Goal: Task Accomplishment & Management: Use online tool/utility

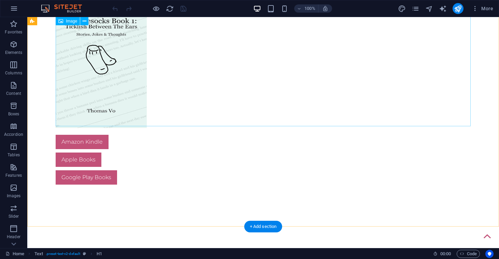
scroll to position [220, 0]
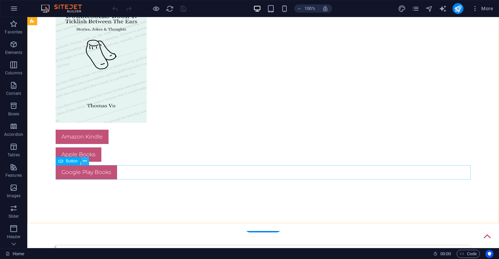
click at [86, 164] on icon at bounding box center [85, 161] width 4 height 7
click at [126, 174] on div "Google Play Books" at bounding box center [263, 172] width 415 height 14
click at [133, 172] on div "Google Play Books" at bounding box center [263, 172] width 415 height 14
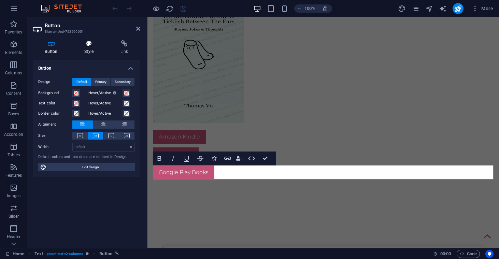
click at [89, 49] on h4 "Style" at bounding box center [90, 47] width 36 height 14
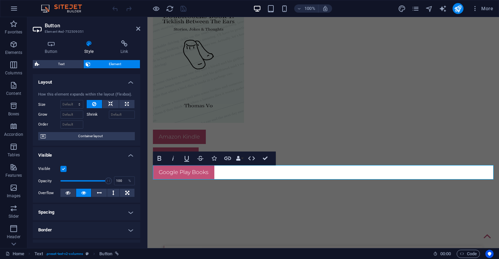
click at [64, 168] on label at bounding box center [63, 169] width 6 height 6
click at [0, 0] on input "Visible" at bounding box center [0, 0] width 0 height 0
click at [64, 168] on label at bounding box center [63, 169] width 6 height 6
click at [0, 0] on input "Visible" at bounding box center [0, 0] width 0 height 0
click at [70, 195] on icon at bounding box center [68, 193] width 5 height 8
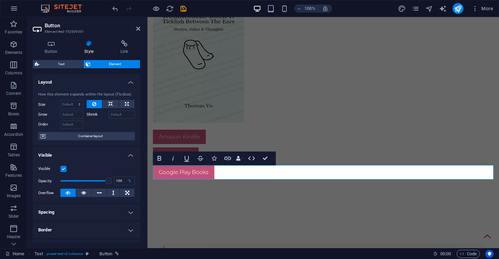
click at [70, 195] on icon at bounding box center [68, 193] width 5 height 8
click at [82, 194] on icon at bounding box center [83, 193] width 5 height 8
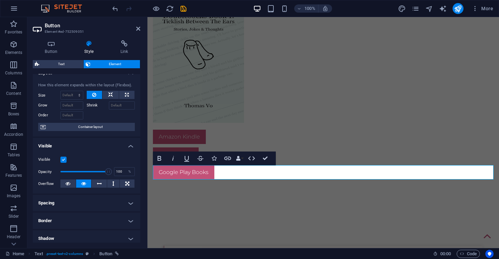
scroll to position [0, 0]
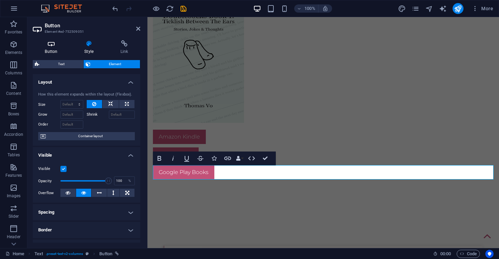
click at [55, 53] on h4 "Button" at bounding box center [53, 47] width 40 height 14
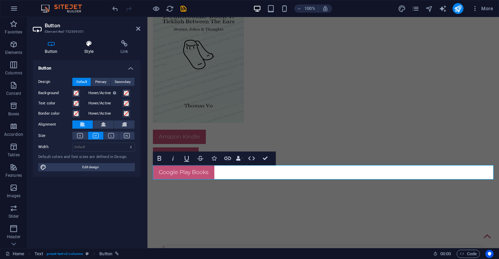
click at [91, 49] on h4 "Style" at bounding box center [90, 47] width 36 height 14
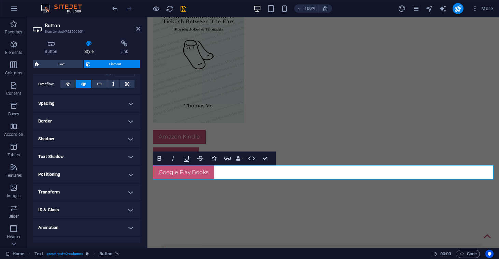
scroll to position [120, 0]
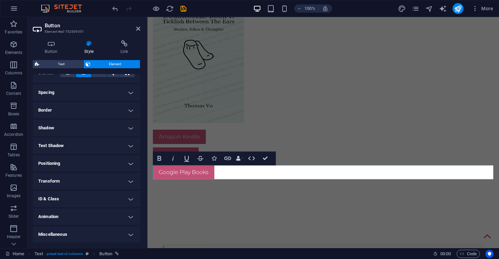
click at [61, 199] on h4 "ID & Class" at bounding box center [87, 199] width 108 height 16
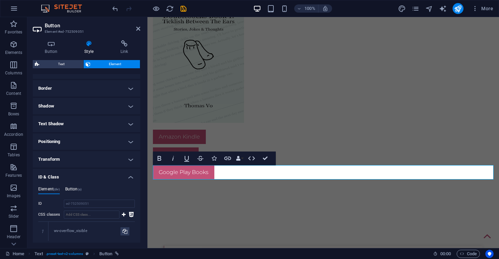
scroll to position [144, 0]
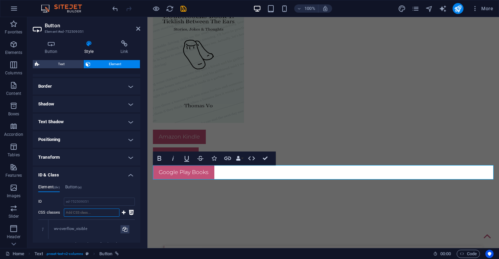
click at [79, 212] on input "CSS classes" at bounding box center [92, 213] width 56 height 8
type input "hide"
click at [122, 210] on icon at bounding box center [124, 213] width 4 height 8
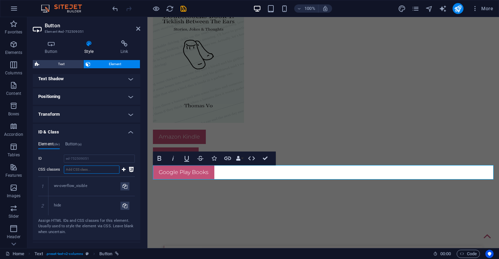
scroll to position [191, 0]
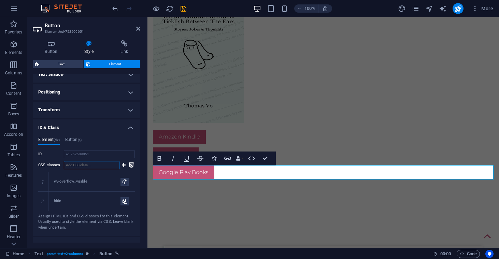
click at [101, 166] on input "CSS classes" at bounding box center [92, 165] width 56 height 8
type input "hidden"
click at [122, 166] on icon at bounding box center [124, 165] width 4 height 8
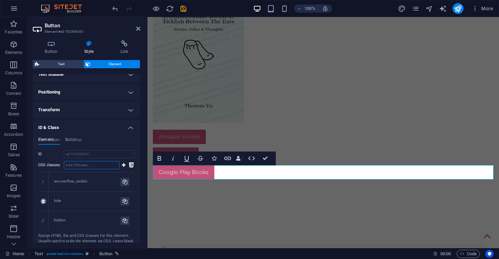
click at [45, 201] on link at bounding box center [43, 201] width 6 height 6
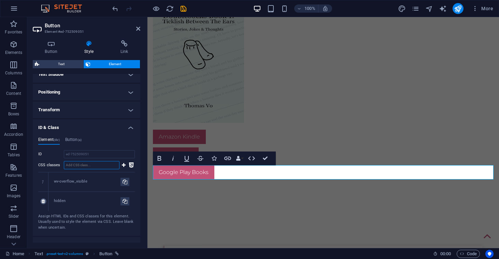
click at [45, 201] on link at bounding box center [43, 201] width 6 height 6
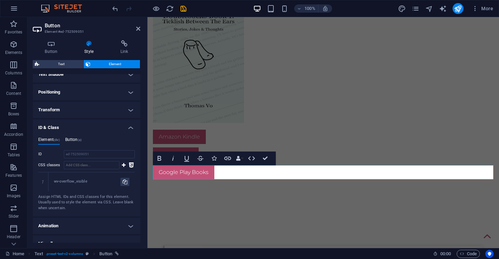
click at [75, 141] on h4 "Button (a)" at bounding box center [73, 141] width 16 height 8
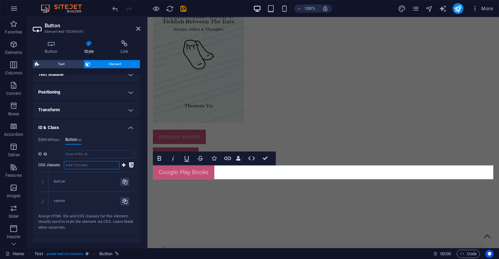
click at [78, 167] on input "CSS classes" at bounding box center [92, 165] width 56 height 8
type input "disabled"
click at [122, 167] on icon at bounding box center [124, 165] width 4 height 8
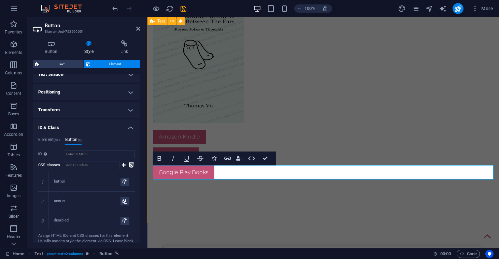
click at [164, 210] on div "Book 1: Ticklish Between The Ears Amazon Kindle Apple Books Google Play Books" at bounding box center [323, 70] width 352 height 305
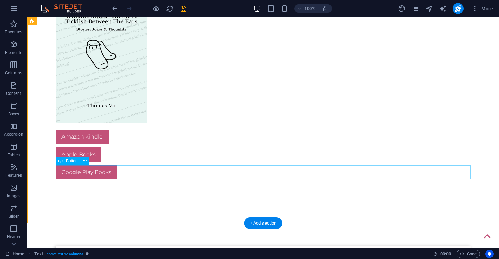
click at [102, 173] on div "Google Play Books" at bounding box center [263, 172] width 415 height 14
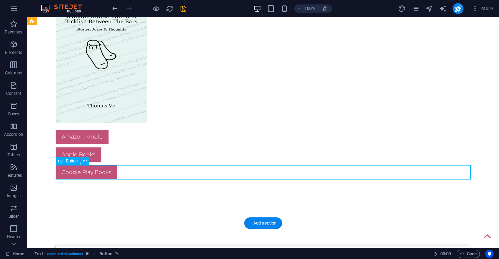
click at [102, 173] on div "Google Play Books" at bounding box center [263, 172] width 415 height 14
click at [85, 162] on icon at bounding box center [85, 161] width 4 height 7
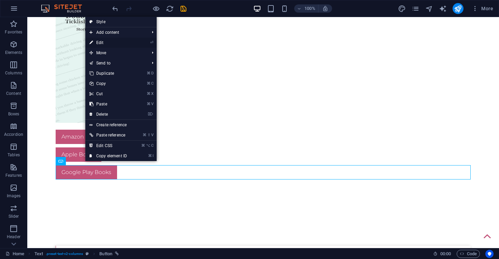
click at [109, 42] on link "⏎ Edit" at bounding box center [108, 43] width 46 height 10
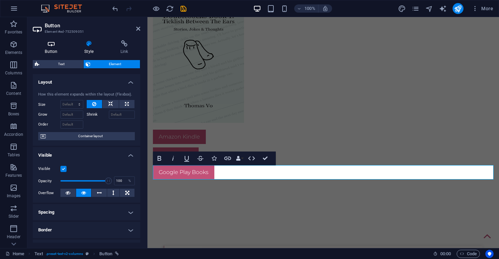
click at [55, 52] on h4 "Button" at bounding box center [53, 47] width 40 height 14
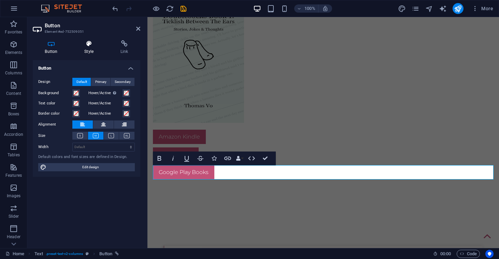
click at [92, 50] on h4 "Style" at bounding box center [90, 47] width 36 height 14
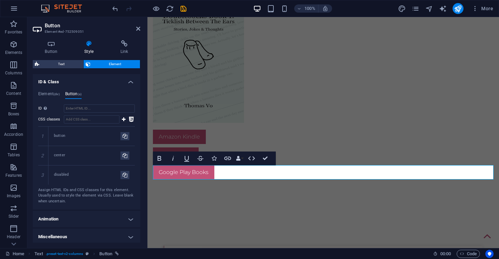
scroll to position [239, 0]
click at [45, 173] on link at bounding box center [43, 173] width 6 height 6
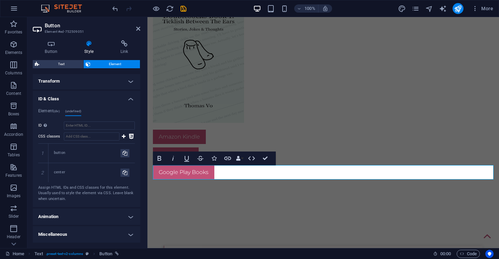
click at [71, 233] on h4 "Miscellaneous" at bounding box center [87, 234] width 108 height 16
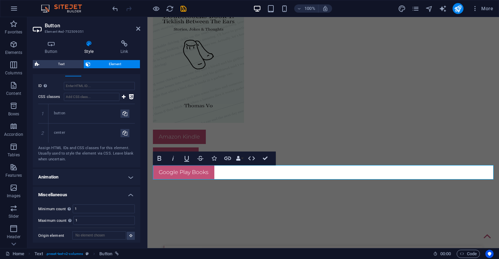
scroll to position [262, 0]
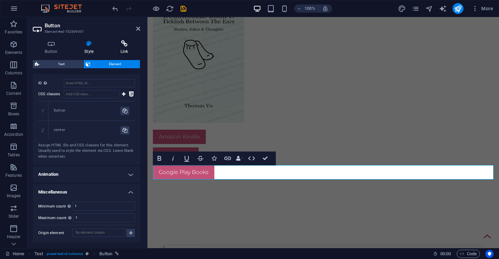
click at [123, 48] on h4 "Link" at bounding box center [124, 47] width 32 height 14
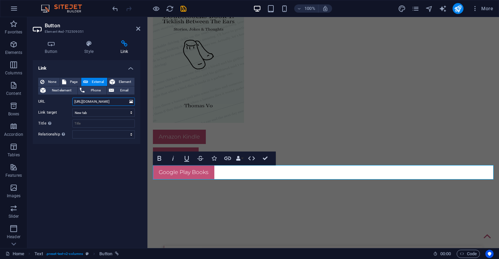
click at [101, 101] on input "[URL][DOMAIN_NAME]" at bounding box center [103, 102] width 62 height 8
click at [274, 90] on figure at bounding box center [323, 54] width 341 height 137
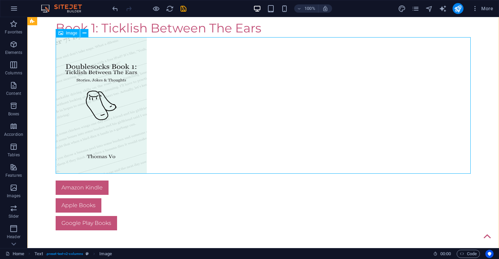
scroll to position [153, 0]
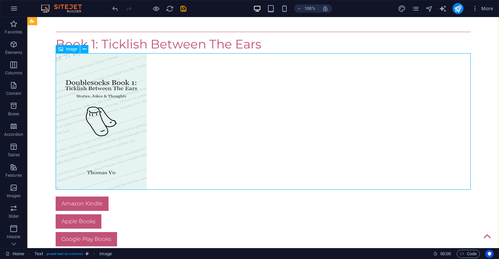
click at [115, 131] on figure at bounding box center [263, 121] width 415 height 137
select select "px"
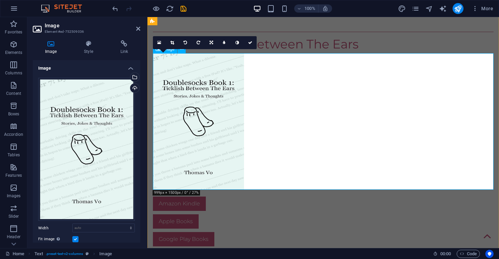
click at [169, 113] on figure at bounding box center [323, 121] width 341 height 137
click at [181, 102] on figure at bounding box center [323, 121] width 341 height 137
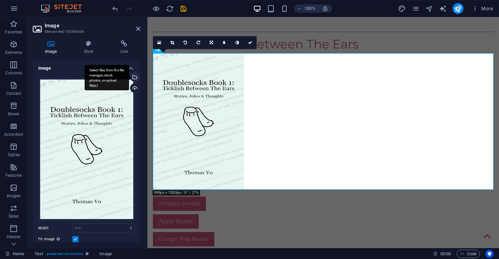
click at [134, 77] on div "Select files from the file manager, stock photos, or upload file(s)" at bounding box center [134, 78] width 10 height 10
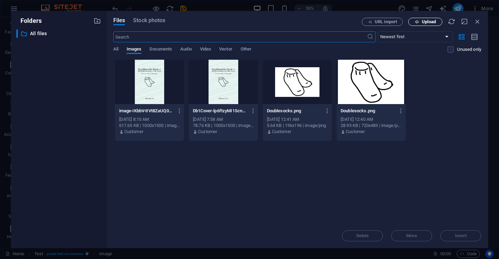
click at [413, 23] on span "Upload" at bounding box center [425, 22] width 28 height 4
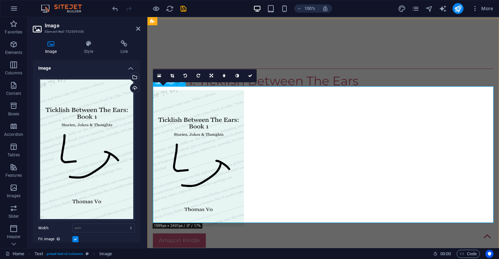
scroll to position [113, 0]
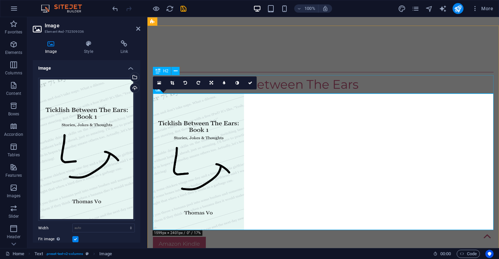
click at [283, 82] on div "Book 1: Ticklish Between The Ears" at bounding box center [323, 84] width 341 height 18
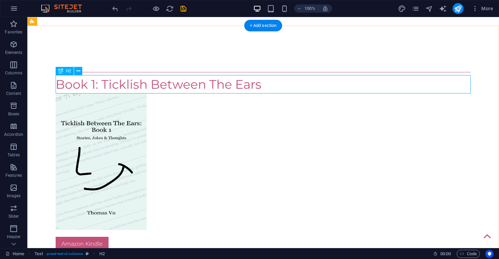
click at [108, 82] on div "Book 1: Ticklish Between The Ears" at bounding box center [263, 84] width 415 height 18
click at [103, 84] on div "Book 1: Ticklish Between The Ears" at bounding box center [263, 84] width 415 height 18
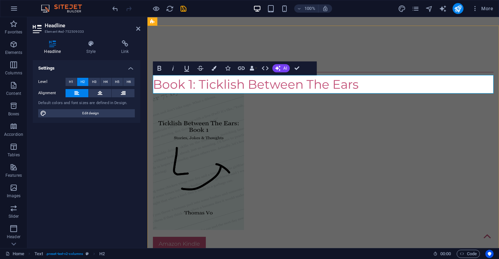
click at [199, 79] on h2 "Book 1: Ticklish Between The Ears" at bounding box center [323, 84] width 341 height 18
click at [319, 85] on h2 "Ticklish Between The Ears" at bounding box center [323, 84] width 341 height 18
click at [317, 87] on h2 "Ticklish Between The Ears: Book 1" at bounding box center [323, 84] width 341 height 18
click at [320, 145] on figure at bounding box center [323, 162] width 341 height 137
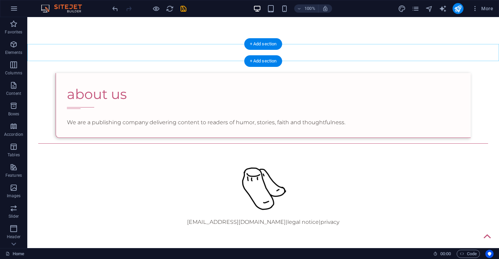
scroll to position [404, 0]
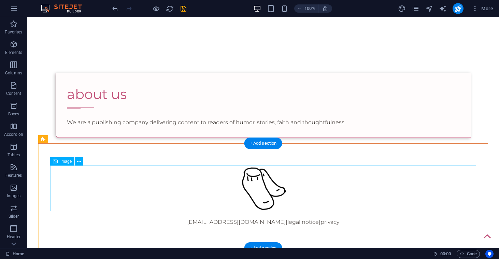
click at [227, 182] on figure at bounding box center [263, 189] width 426 height 46
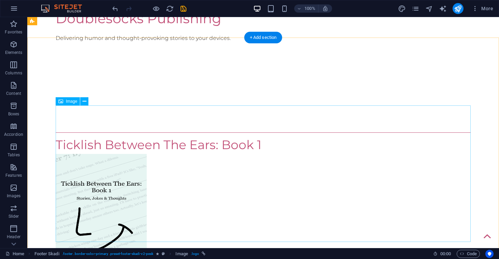
scroll to position [41, 0]
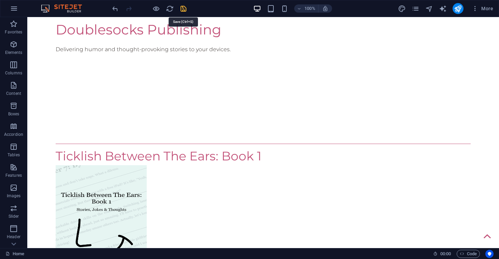
click at [184, 9] on icon "save" at bounding box center [184, 9] width 8 height 8
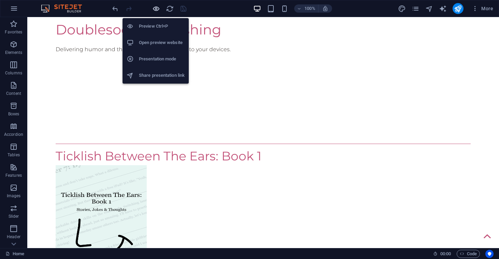
click at [158, 10] on icon "button" at bounding box center [156, 9] width 8 height 8
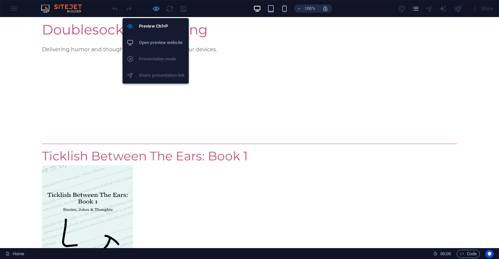
click at [158, 10] on icon "button" at bounding box center [156, 9] width 8 height 8
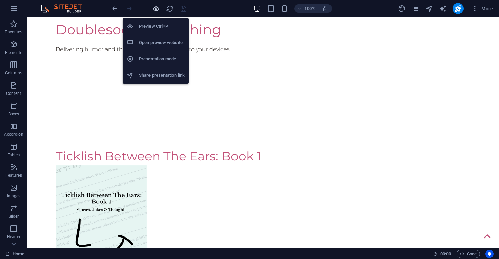
click at [158, 10] on icon "button" at bounding box center [156, 9] width 8 height 8
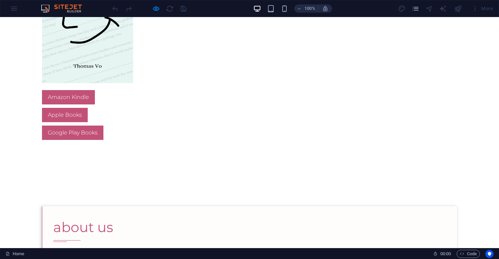
scroll to position [0, 0]
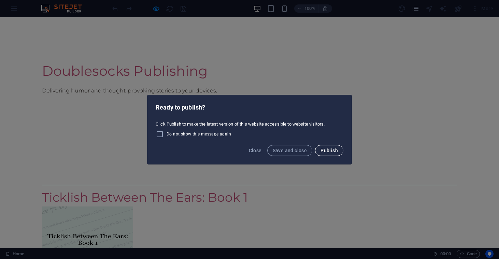
click at [321, 151] on button "Publish" at bounding box center [329, 150] width 28 height 11
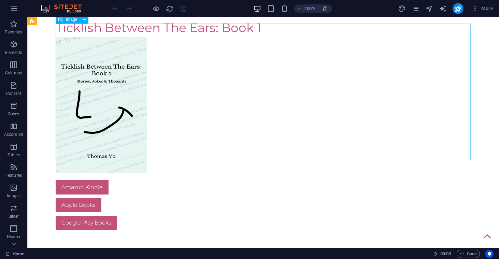
scroll to position [201, 0]
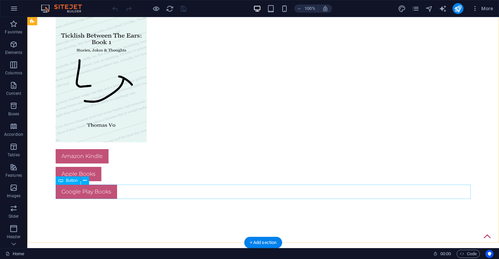
click at [112, 189] on div "Google Play Books" at bounding box center [263, 192] width 415 height 14
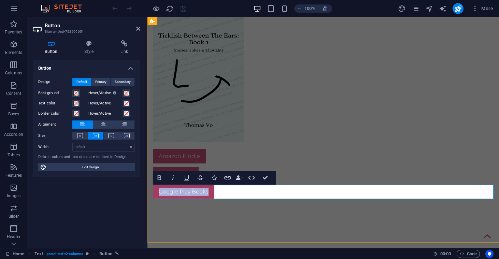
click at [209, 194] on link "Google Play Books" at bounding box center [183, 192] width 61 height 14
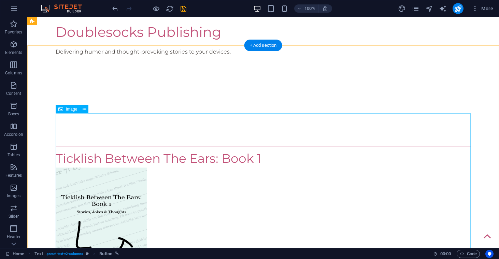
scroll to position [0, 0]
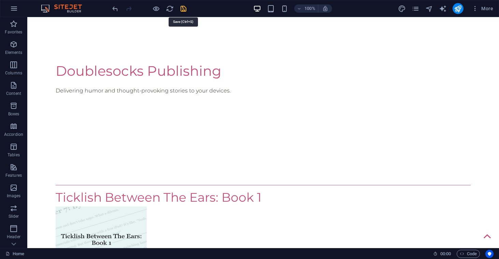
click at [186, 10] on icon "save" at bounding box center [184, 9] width 8 height 8
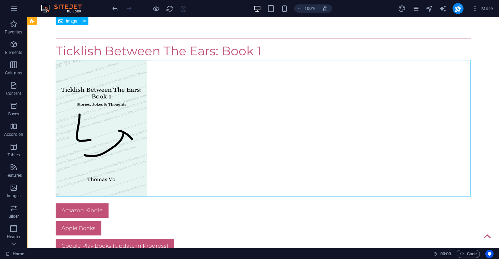
scroll to position [146, 0]
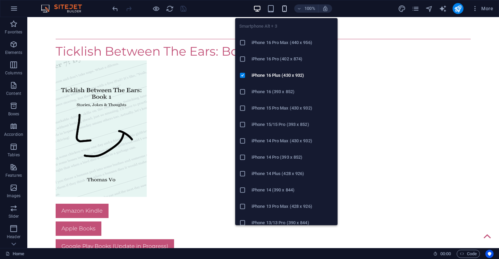
click at [282, 11] on icon "button" at bounding box center [285, 9] width 8 height 8
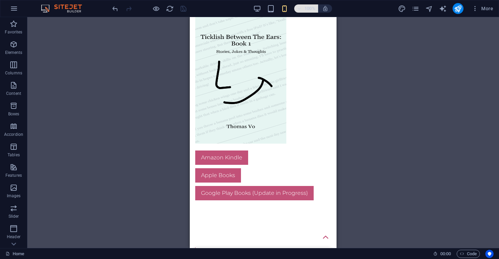
click at [306, 9] on h6 "100%" at bounding box center [310, 8] width 11 height 8
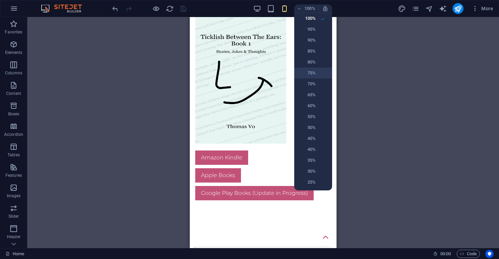
click at [307, 77] on h6 "75%" at bounding box center [306, 73] width 17 height 8
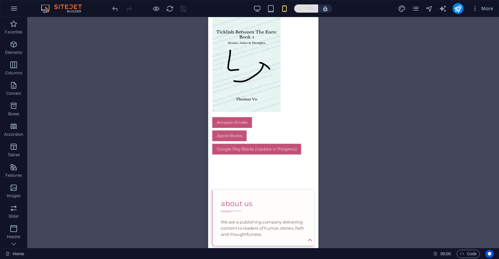
click at [307, 9] on h6 "75%" at bounding box center [310, 8] width 11 height 8
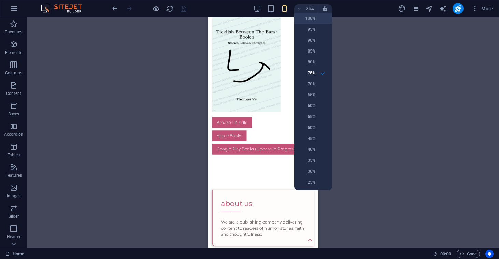
click at [310, 22] on h6 "100%" at bounding box center [306, 18] width 17 height 8
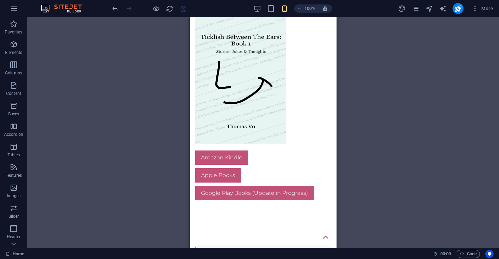
click at [367, 70] on div "H1 Text Spacer Text Text Separator H2 Image Spacer Button Spacer Button Spacer …" at bounding box center [263, 132] width 472 height 231
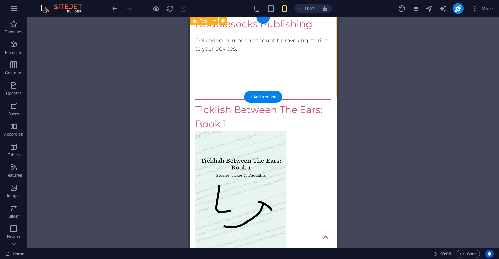
scroll to position [0, 0]
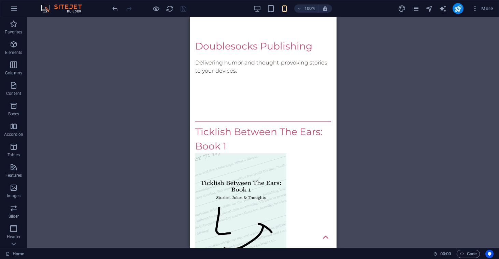
click at [276, 11] on div "100%" at bounding box center [292, 8] width 79 height 11
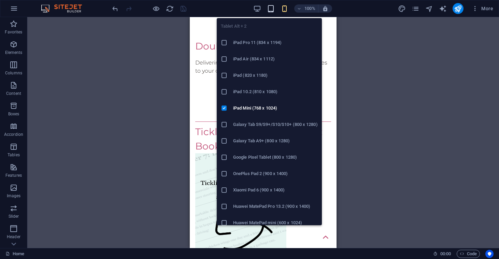
click at [271, 10] on icon "button" at bounding box center [271, 9] width 8 height 8
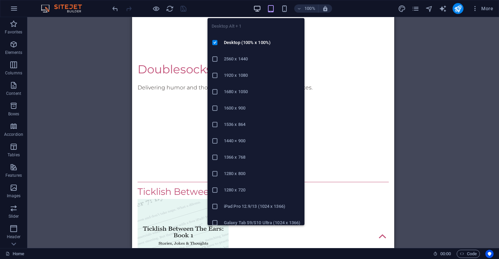
click at [260, 9] on icon "button" at bounding box center [257, 9] width 8 height 8
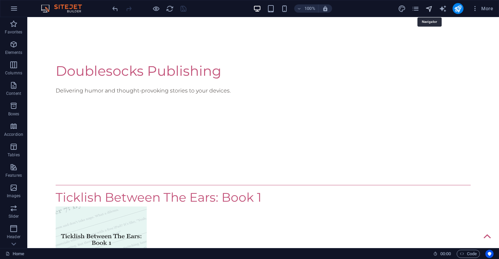
click at [427, 10] on icon "navigator" at bounding box center [429, 9] width 8 height 8
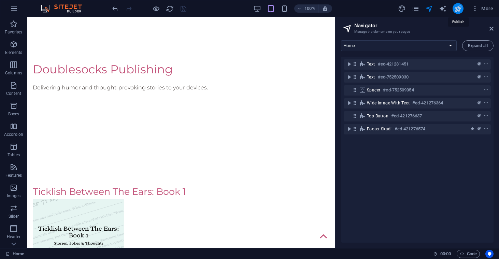
click at [461, 11] on icon "publish" at bounding box center [458, 9] width 8 height 8
